Goal: Information Seeking & Learning: Learn about a topic

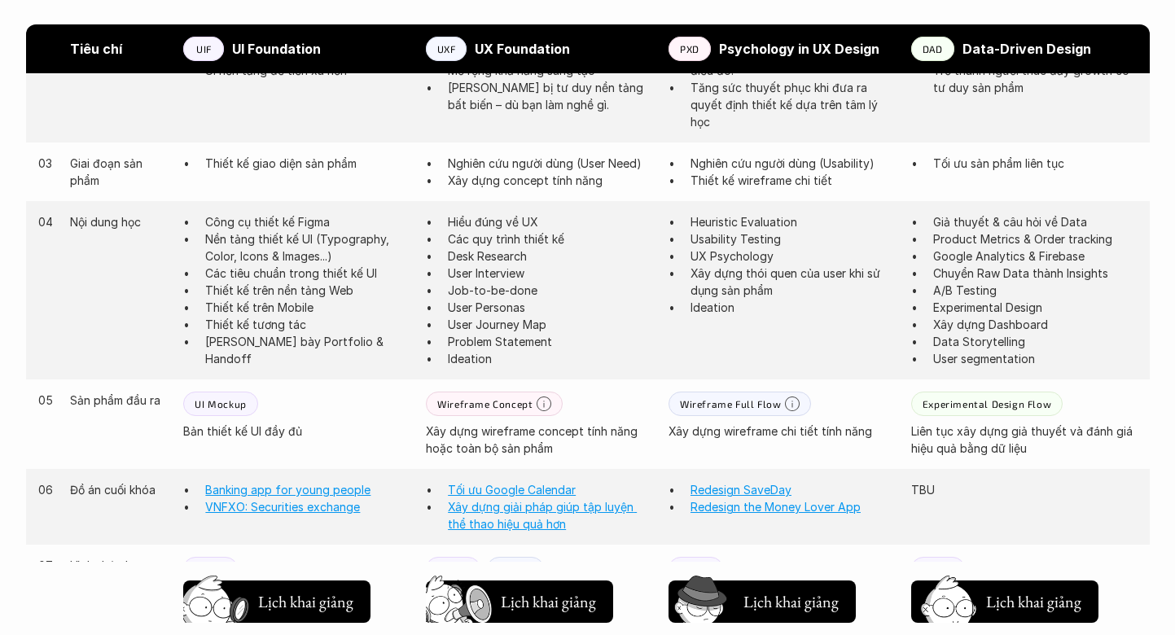
scroll to position [1158, 0]
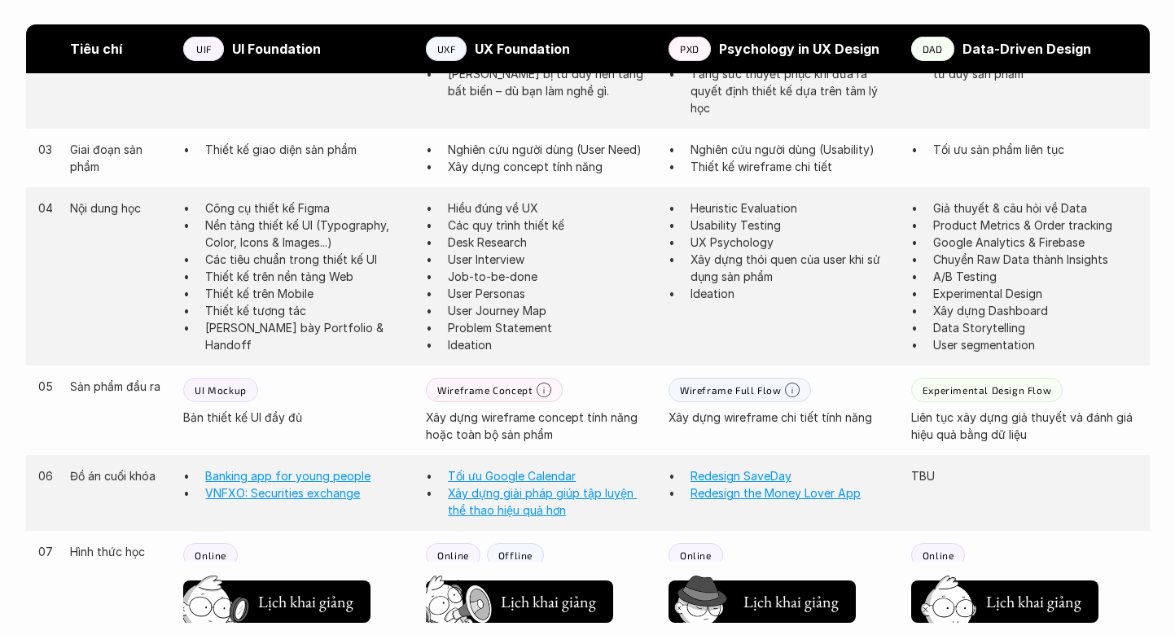
click at [502, 259] on p "User Interview" at bounding box center [550, 259] width 204 height 17
click at [536, 221] on p "Các quy trình thiết kế" at bounding box center [550, 225] width 204 height 17
click at [529, 215] on p "Hiểu đúng về UX" at bounding box center [550, 207] width 204 height 17
click at [517, 314] on p "User Journey Map" at bounding box center [550, 310] width 204 height 17
click at [492, 344] on p "Ideation" at bounding box center [550, 344] width 204 height 17
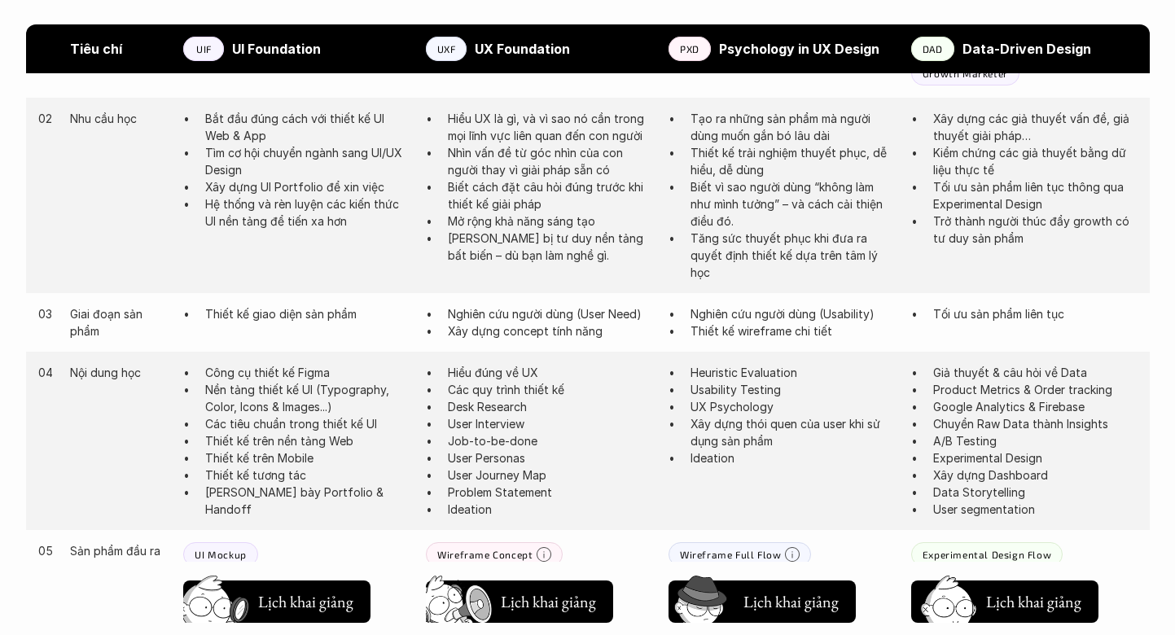
scroll to position [1019, 0]
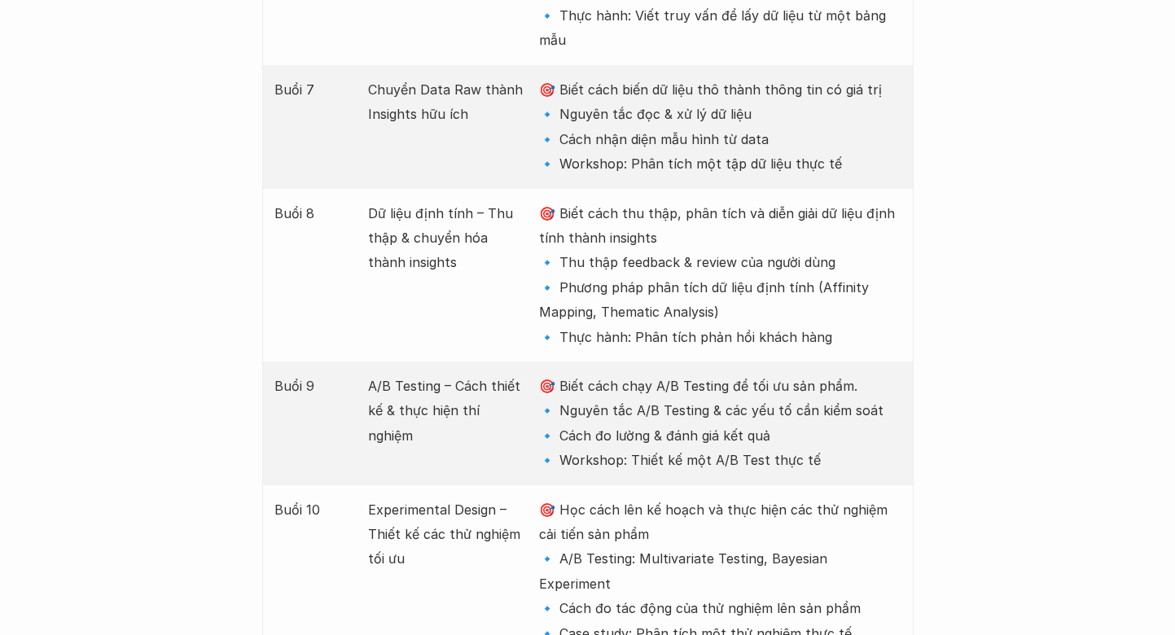
scroll to position [3117, 0]
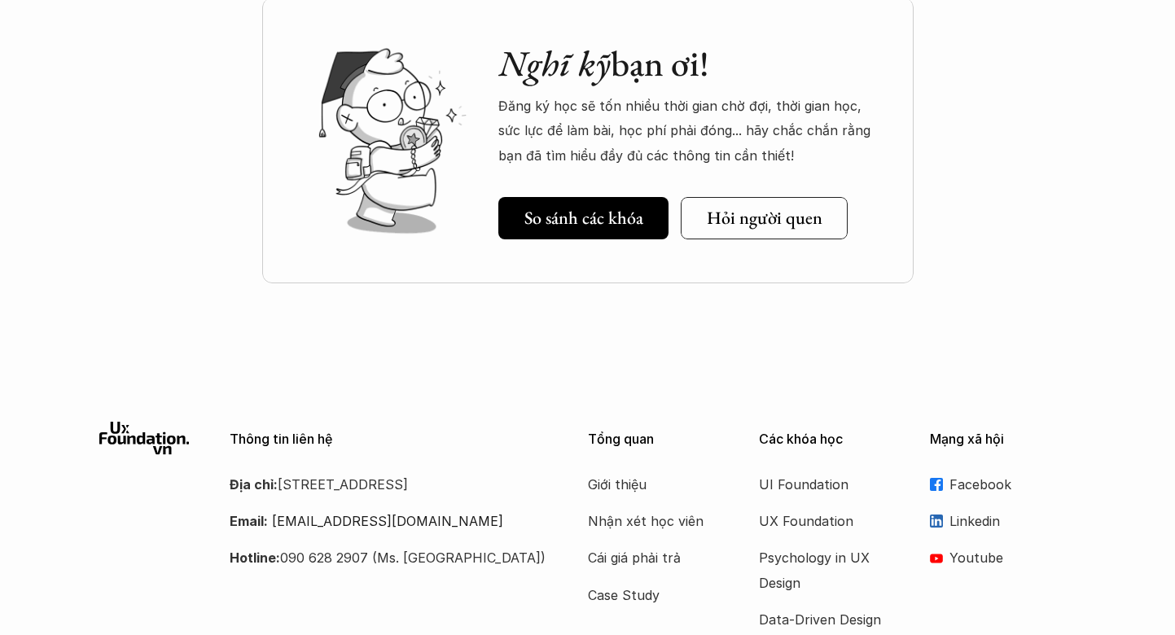
scroll to position [2354, 0]
